Goal: Navigation & Orientation: Find specific page/section

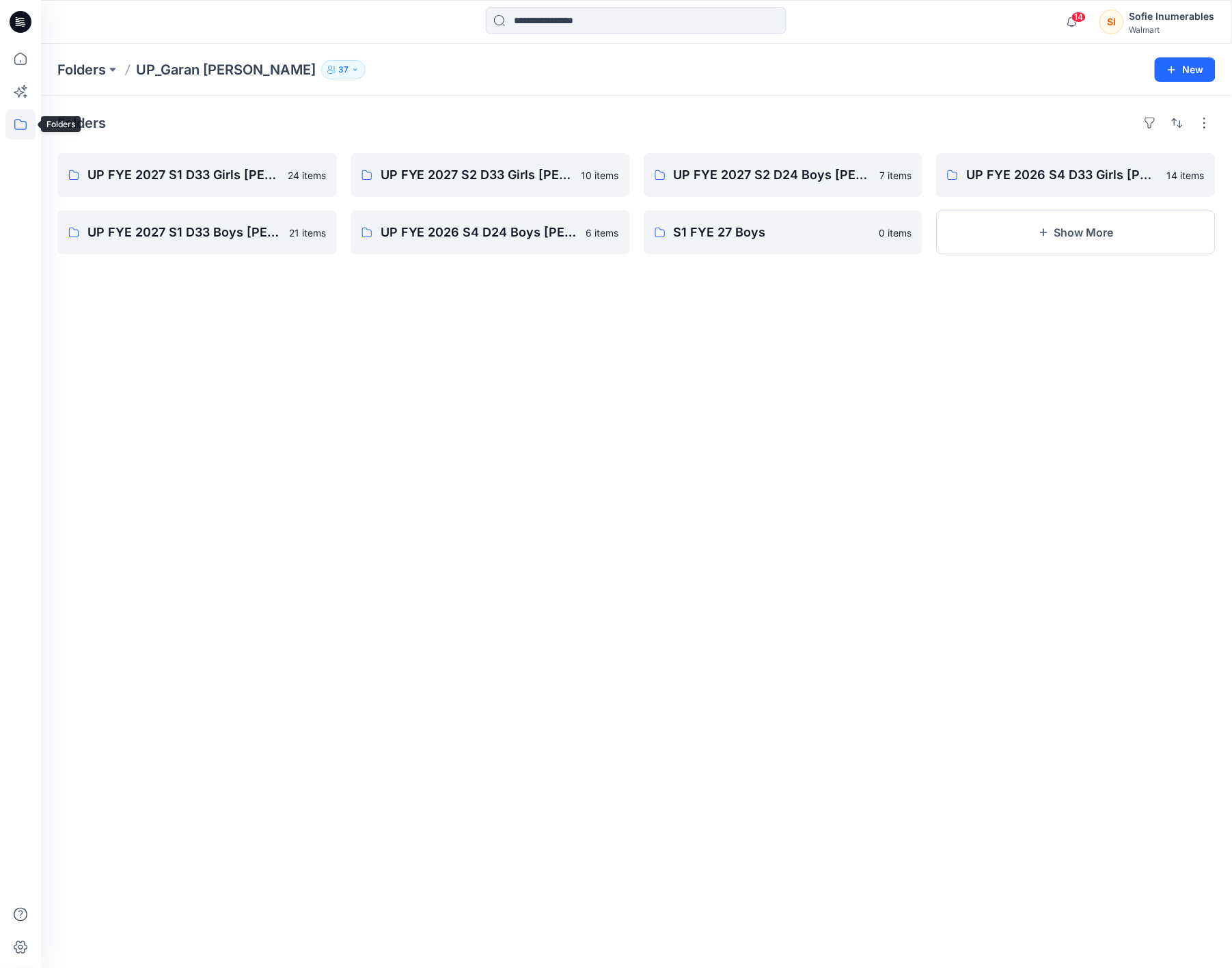
click at [20, 130] on icon at bounding box center [20, 124] width 30 height 30
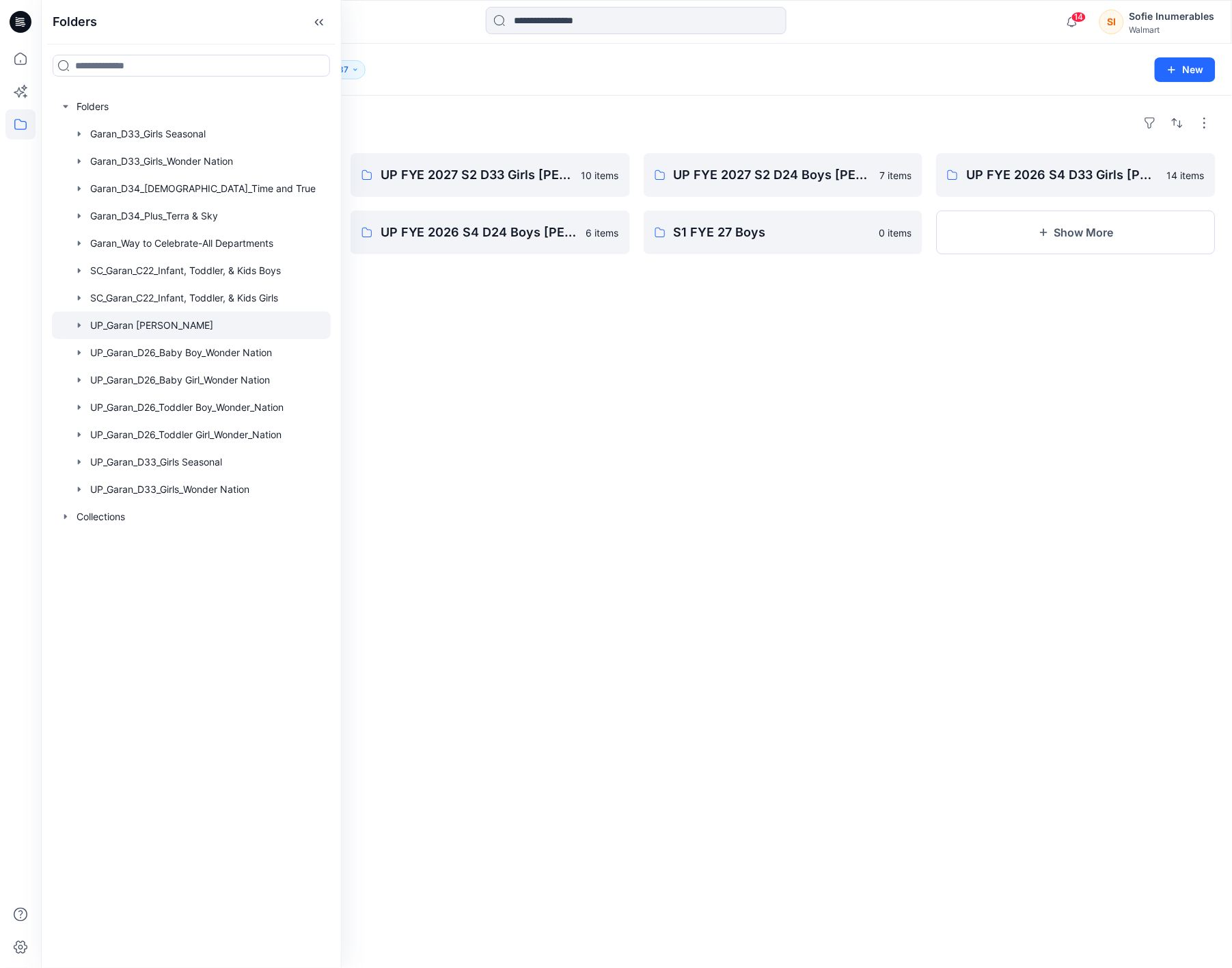
click at [81, 331] on icon "button" at bounding box center [80, 325] width 11 height 11
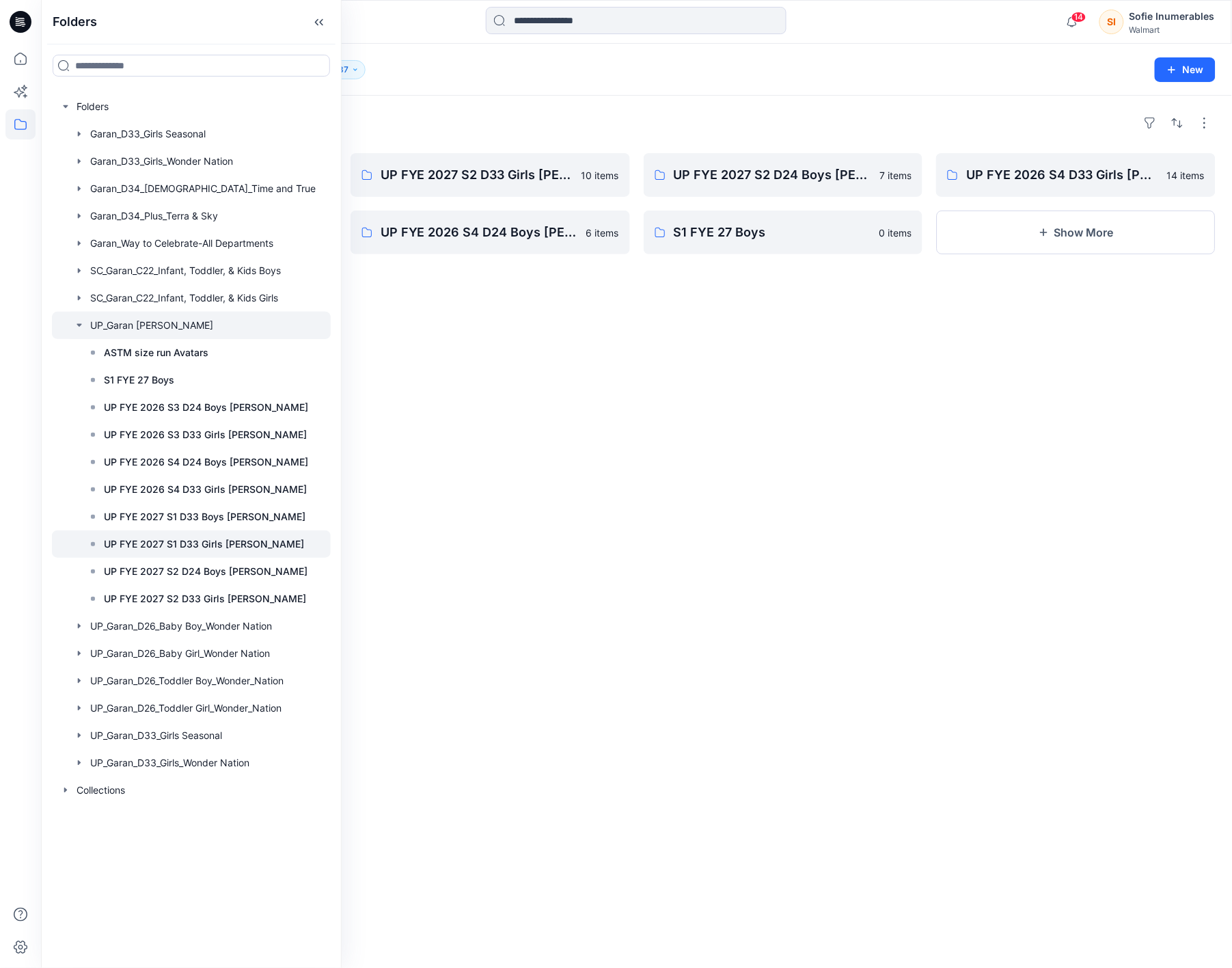
click at [168, 552] on p "UP FYE 2027 S1 D33 Girls [PERSON_NAME]" at bounding box center [204, 544] width 200 height 16
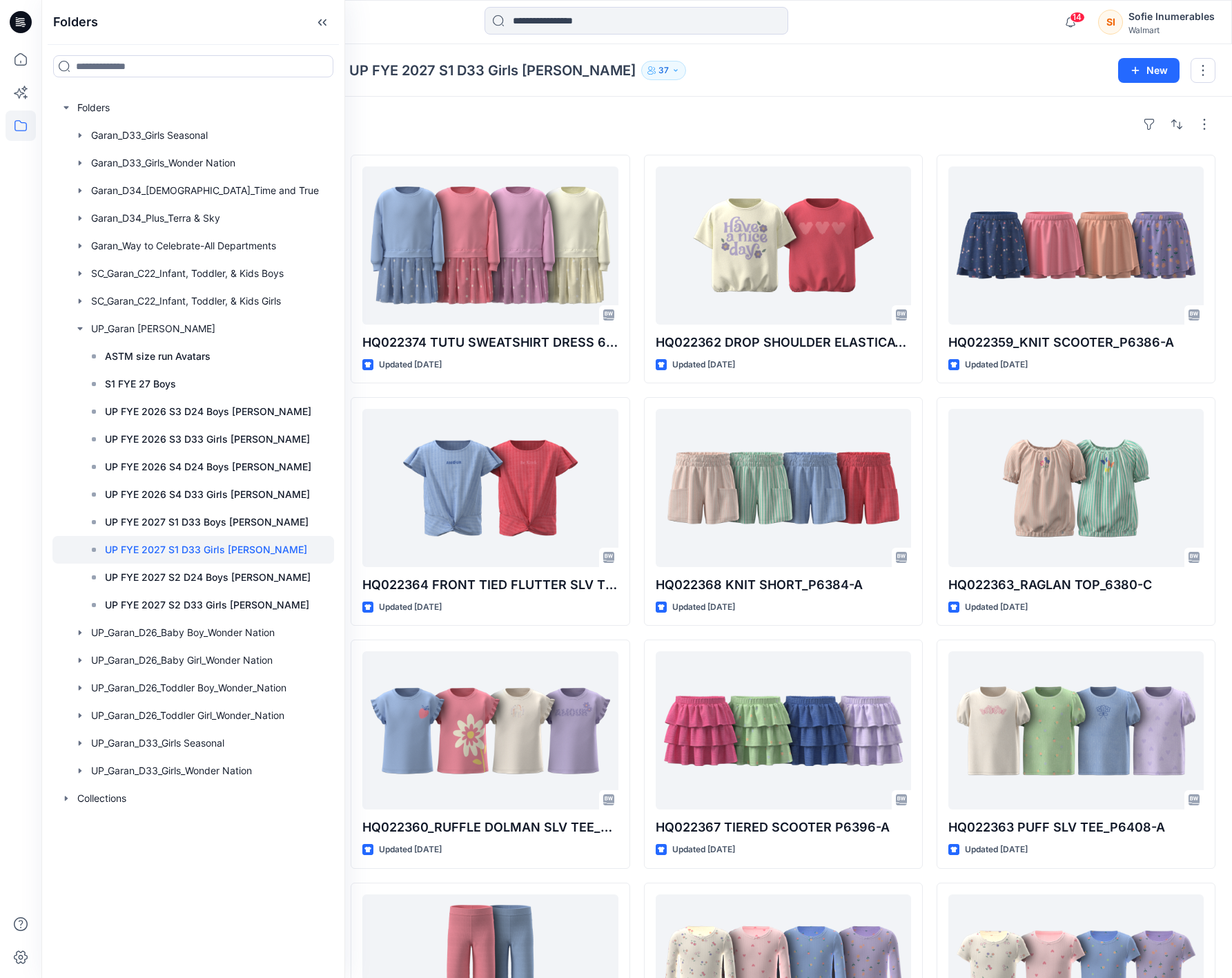
click at [683, 117] on div "Styles HQ022370 PARACHUTE JOGGER_P6392 Updated 3 days ago HQ025921 ZIP UP HOODI…" at bounding box center [636, 854] width 1191 height 1515
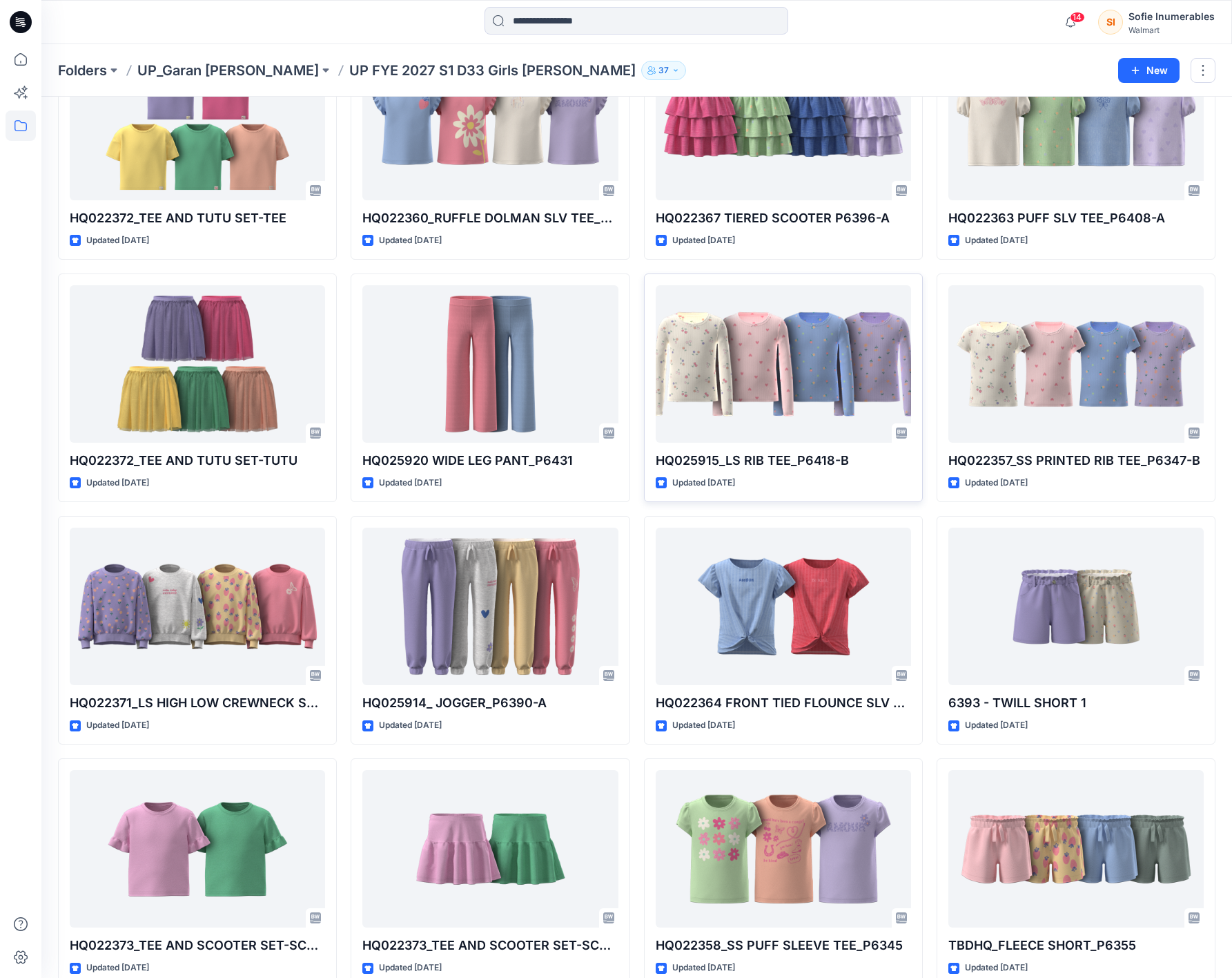
scroll to position [618, 0]
